Goal: Information Seeking & Learning: Learn about a topic

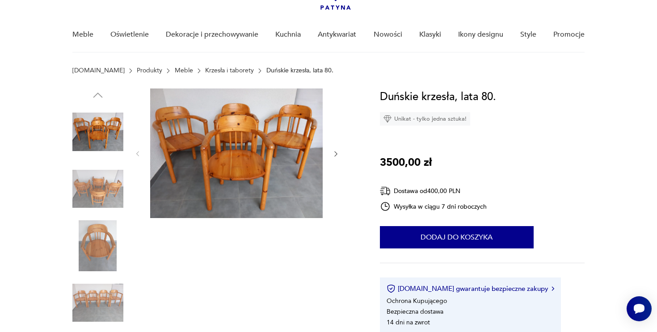
scroll to position [69, 0]
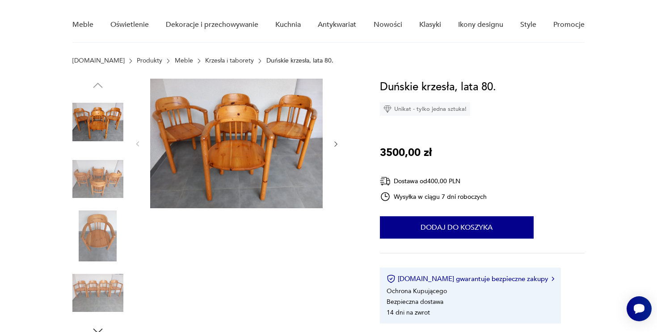
click at [286, 154] on img at bounding box center [236, 144] width 173 height 130
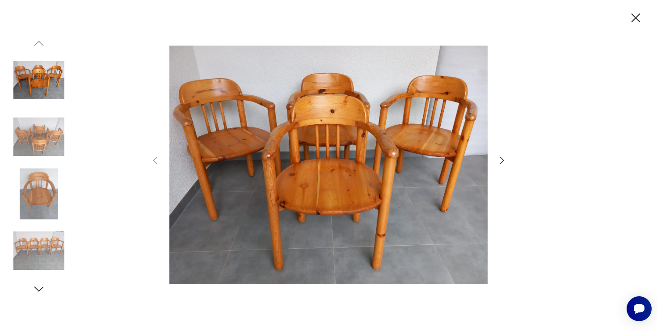
click at [501, 161] on icon "button" at bounding box center [501, 160] width 11 height 11
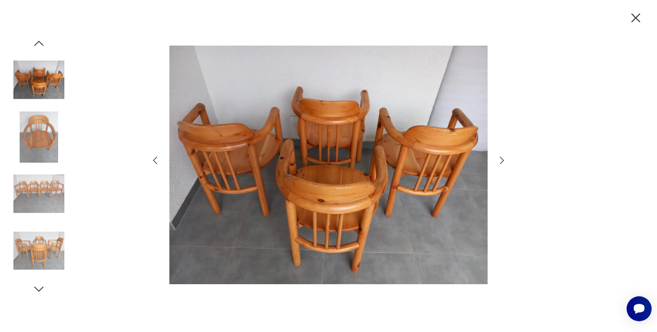
click at [501, 161] on icon "button" at bounding box center [501, 160] width 11 height 11
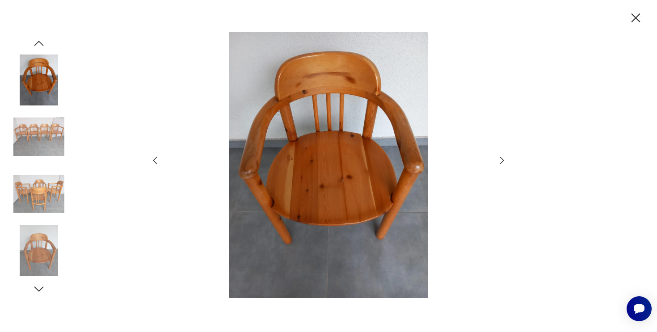
click at [501, 161] on icon "button" at bounding box center [501, 160] width 11 height 11
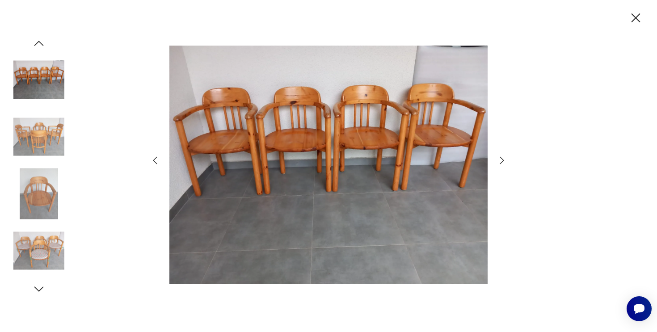
click at [500, 159] on icon "button" at bounding box center [501, 160] width 11 height 11
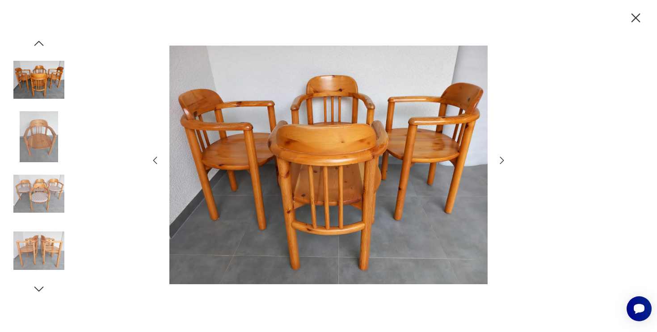
click at [500, 159] on icon "button" at bounding box center [501, 160] width 11 height 11
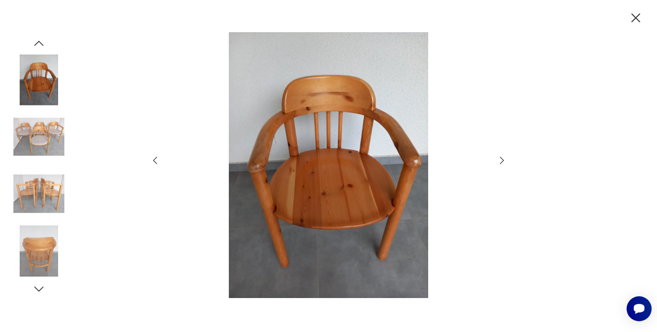
click at [500, 159] on icon "button" at bounding box center [501, 160] width 11 height 11
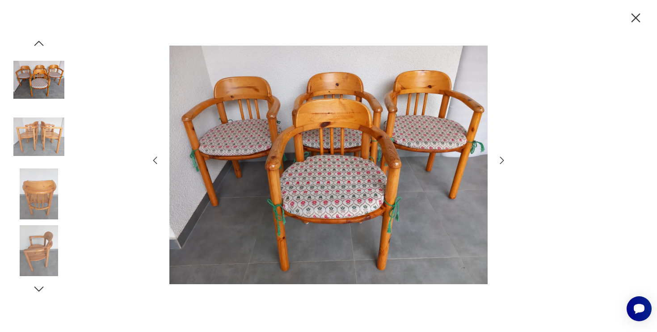
click at [500, 159] on icon "button" at bounding box center [501, 160] width 11 height 11
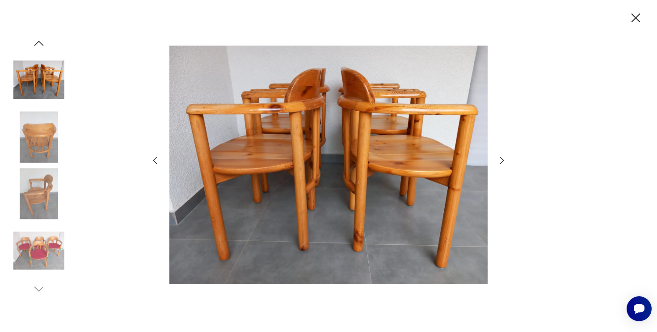
click at [500, 159] on icon "button" at bounding box center [501, 160] width 11 height 11
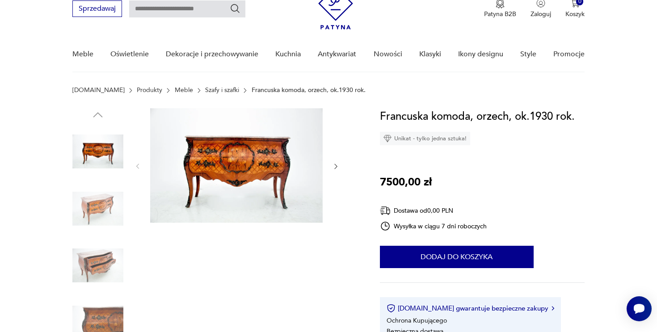
scroll to position [11, 0]
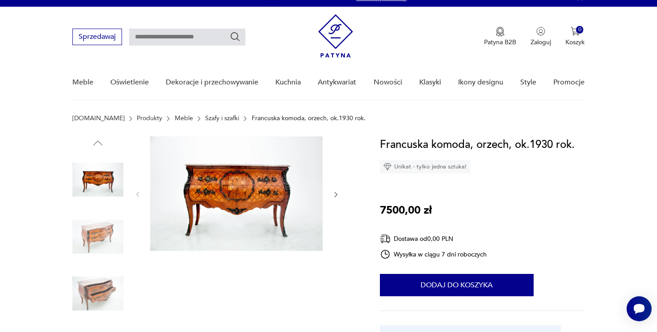
click at [292, 181] on img at bounding box center [236, 193] width 173 height 115
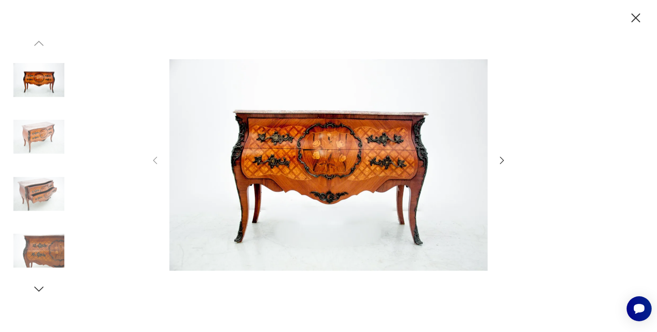
click at [498, 161] on icon "button" at bounding box center [501, 160] width 11 height 11
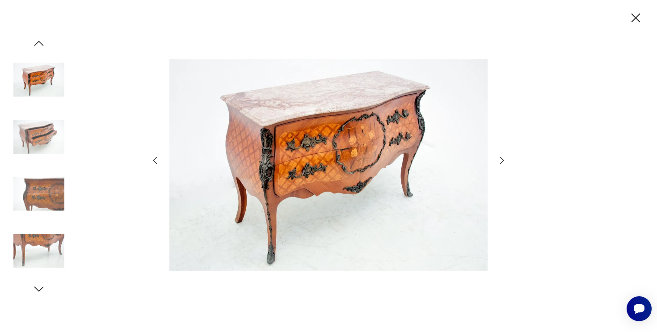
click at [498, 161] on icon "button" at bounding box center [501, 160] width 11 height 11
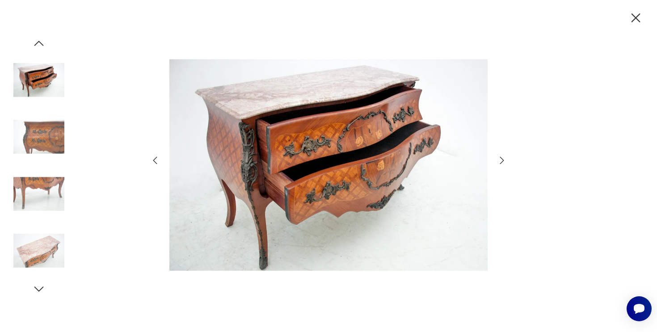
click at [498, 161] on icon "button" at bounding box center [501, 160] width 11 height 11
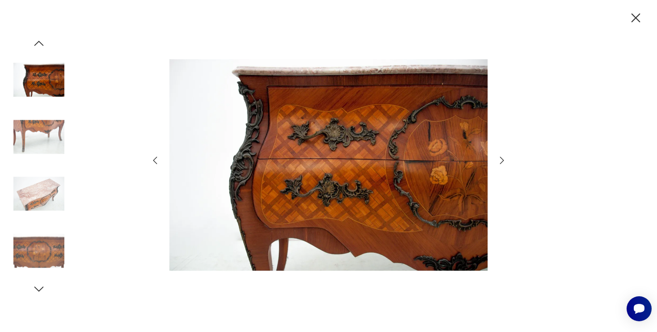
click at [498, 161] on icon "button" at bounding box center [501, 160] width 11 height 11
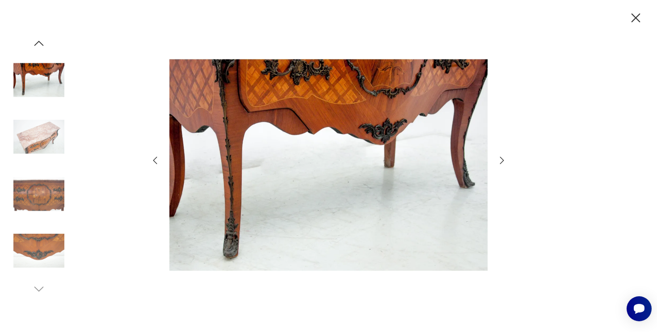
click at [498, 161] on icon "button" at bounding box center [501, 160] width 11 height 11
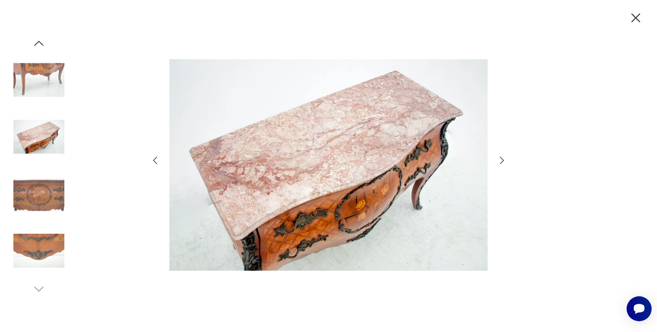
click at [498, 161] on icon "button" at bounding box center [501, 160] width 11 height 11
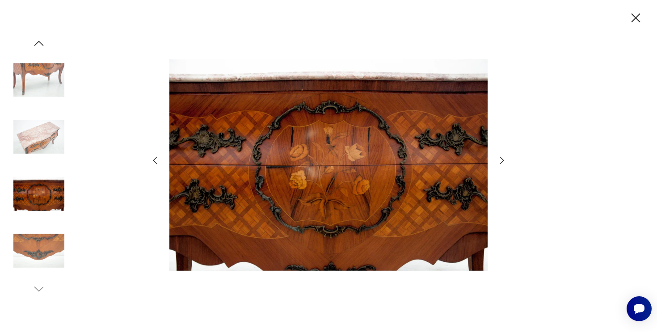
click at [498, 161] on icon "button" at bounding box center [501, 160] width 11 height 11
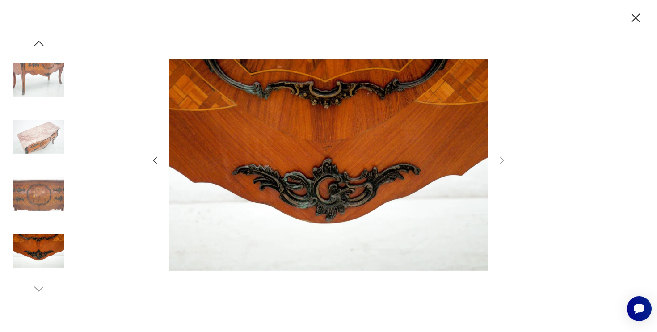
click at [639, 16] on icon "button" at bounding box center [636, 18] width 16 height 16
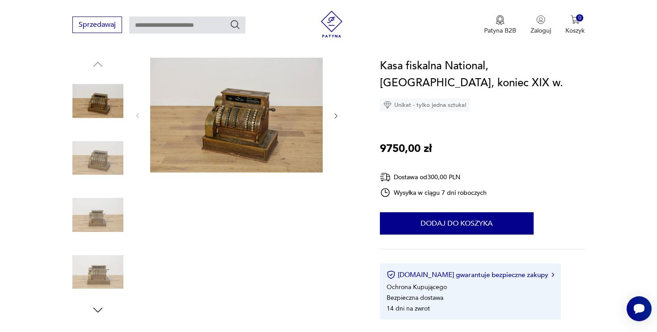
scroll to position [92, 0]
